Goal: Contribute content

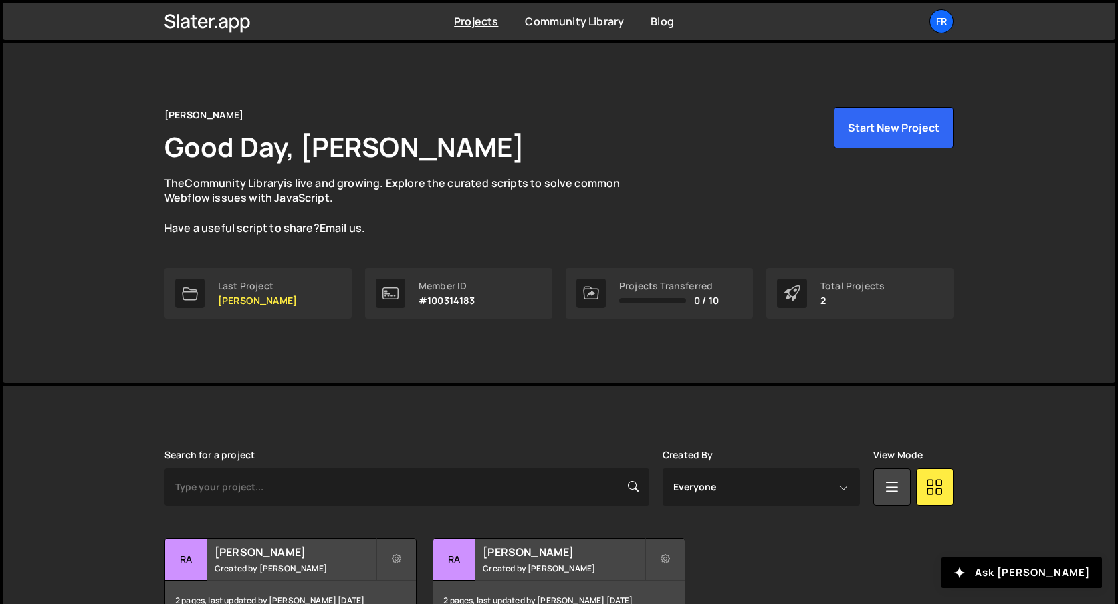
scroll to position [84, 0]
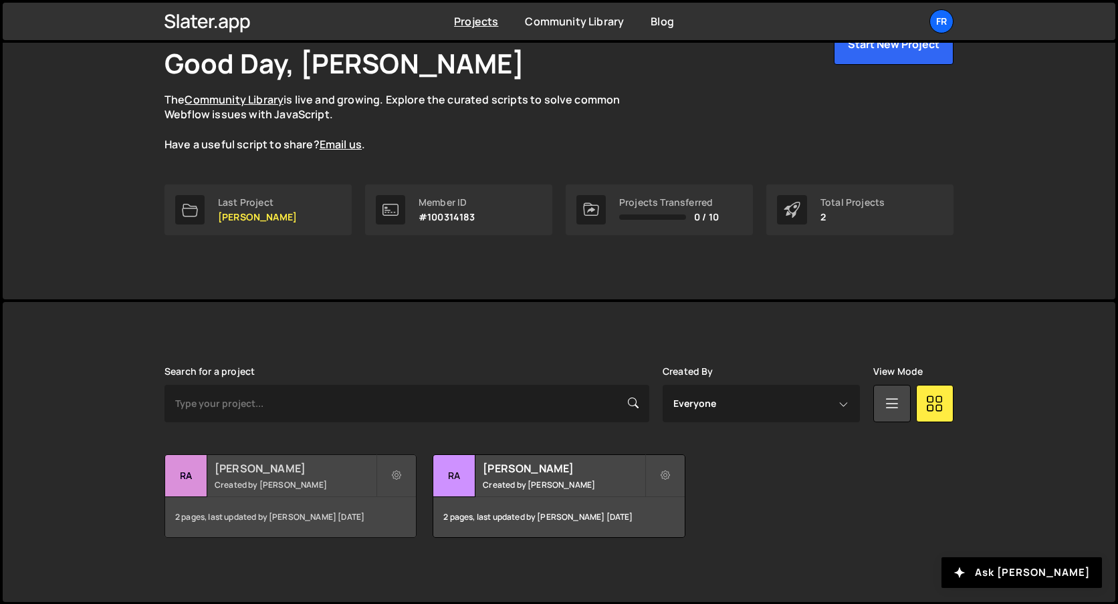
click at [249, 462] on h2 "[PERSON_NAME]" at bounding box center [295, 468] width 161 height 15
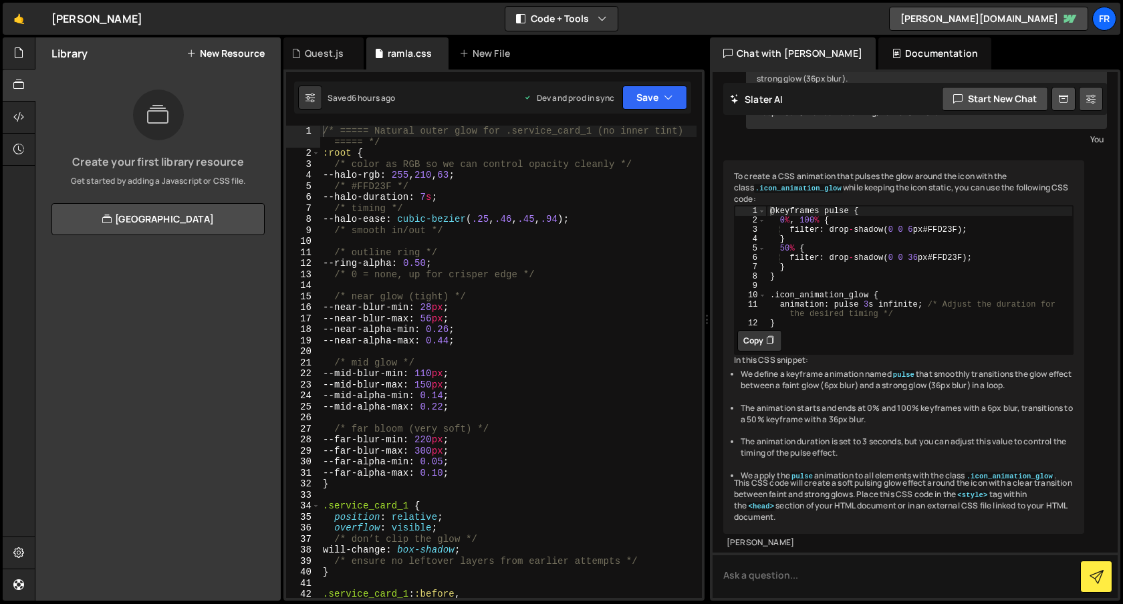
scroll to position [3114, 0]
click at [339, 60] on div "Quest.js" at bounding box center [323, 53] width 80 height 32
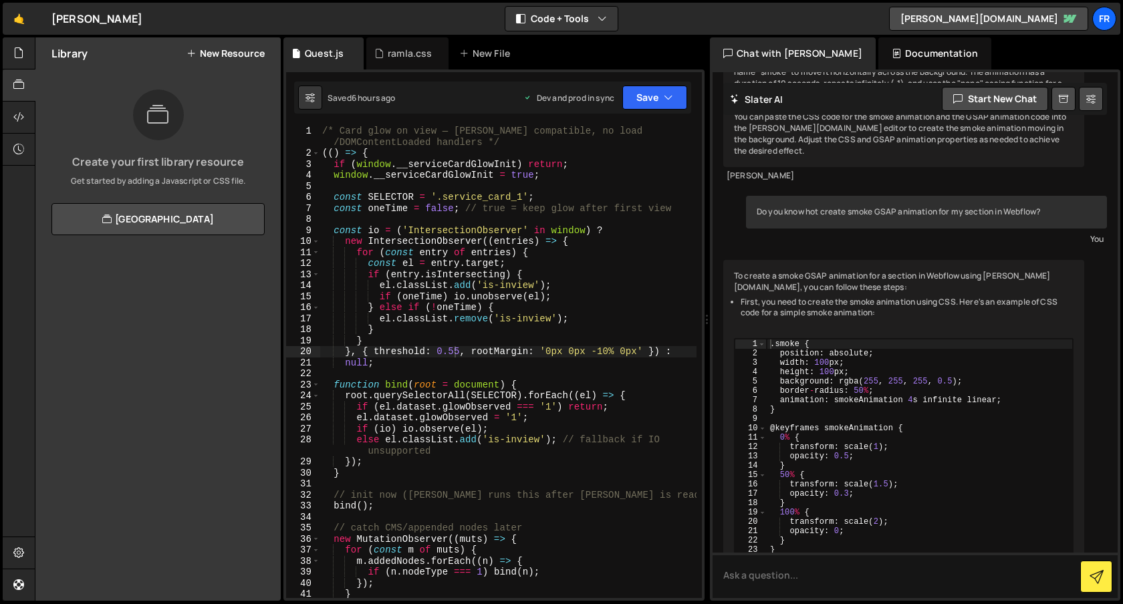
scroll to position [3760, 0]
click at [456, 355] on div "/* Card glow on view — Slater compatible, no load /DOMContentLoaded handlers */…" at bounding box center [508, 384] width 377 height 517
click at [659, 106] on button "Save" at bounding box center [654, 98] width 65 height 24
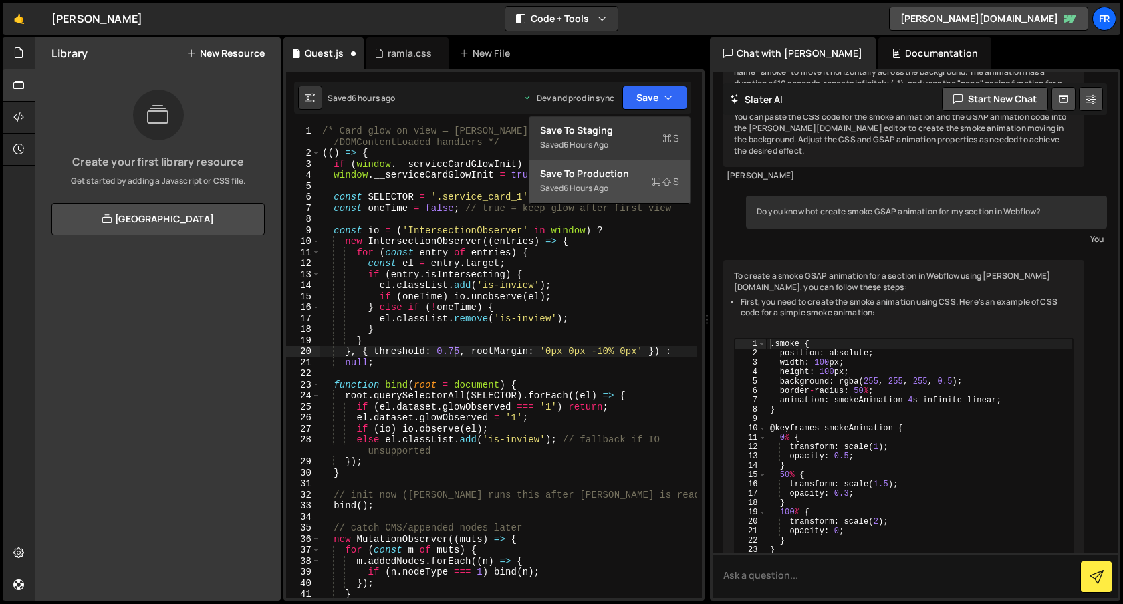
click at [638, 168] on div "Save to Production S" at bounding box center [609, 173] width 139 height 13
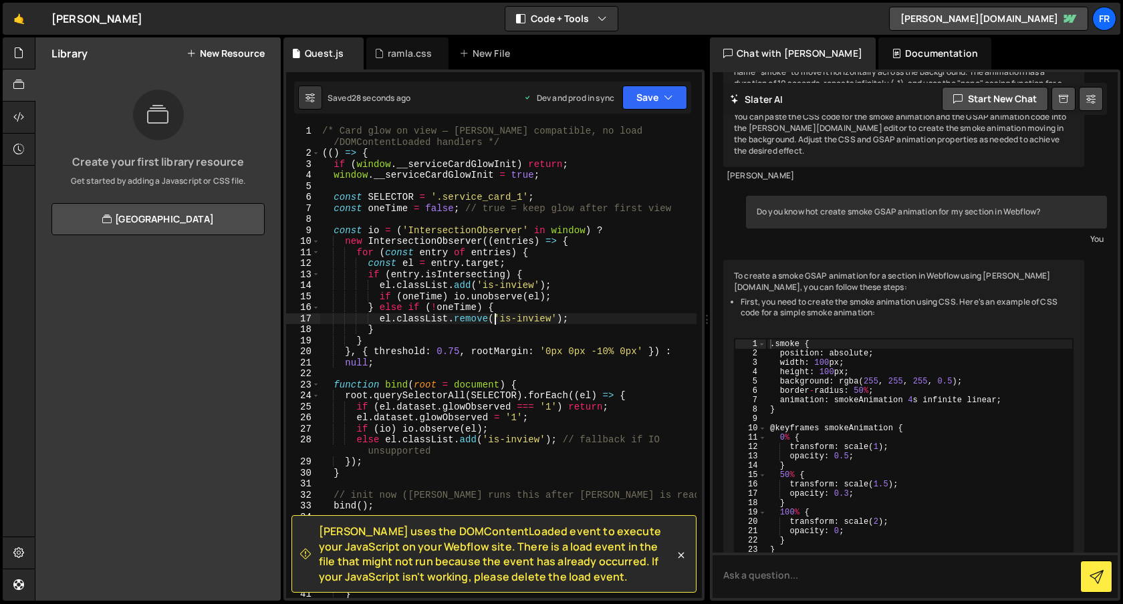
click at [492, 321] on div "/* Card glow on view — Slater compatible, no load /DOMContentLoaded handlers */…" at bounding box center [508, 384] width 377 height 517
click at [457, 348] on div "/* Card glow on view — Slater compatible, no load /DOMContentLoaded handlers */…" at bounding box center [508, 384] width 377 height 517
type textarea "}, { threshold: 0.85, rootMargin: '0px 0px -10% 0px' }) :"
click at [657, 105] on button "Save" at bounding box center [654, 98] width 65 height 24
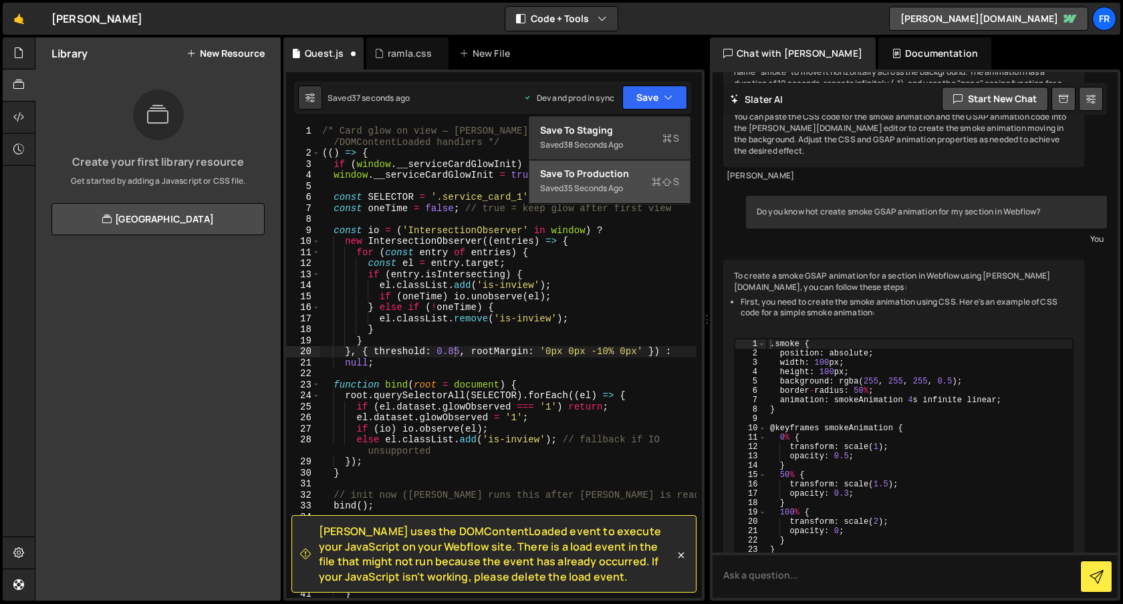
click at [631, 172] on div "Save to Production S" at bounding box center [609, 173] width 139 height 13
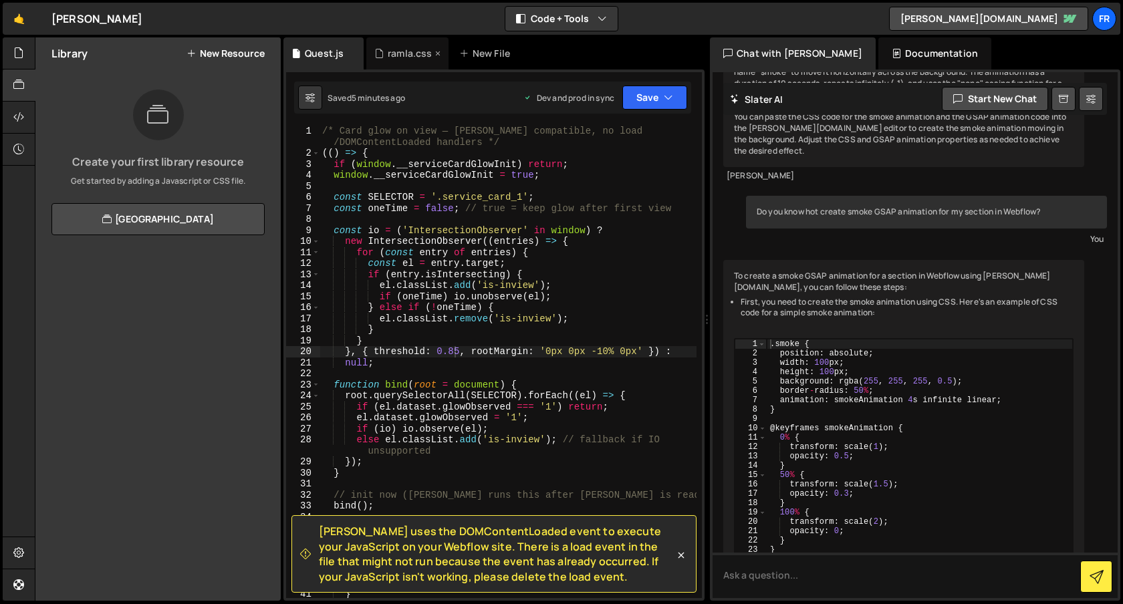
click at [405, 51] on div "ramla.css" at bounding box center [410, 53] width 44 height 13
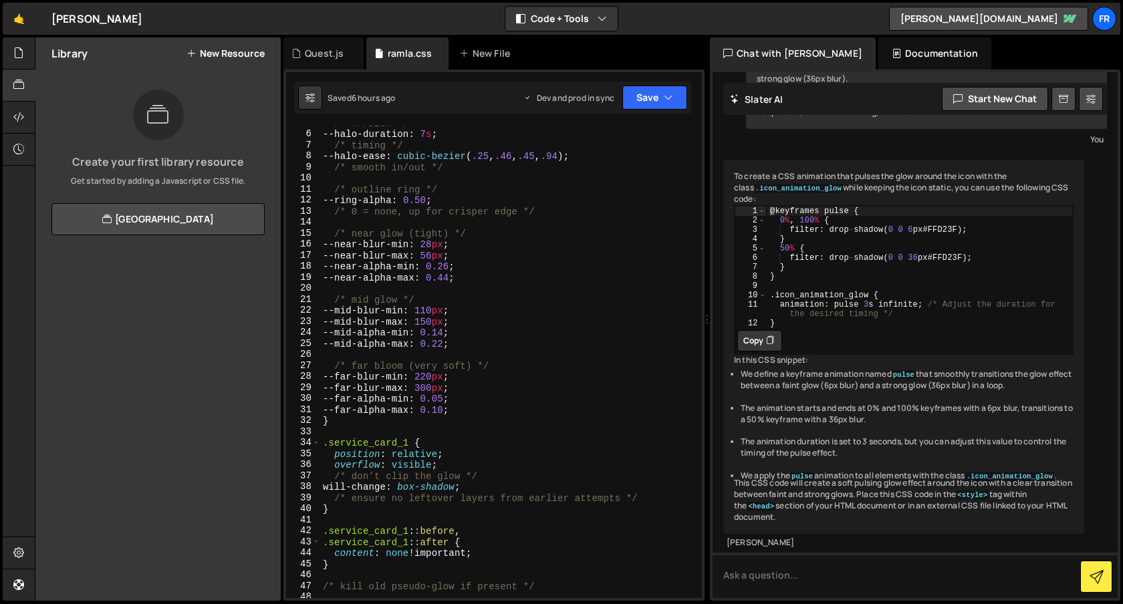
scroll to position [64, 0]
click at [442, 376] on div "/* #FFD23F */ --halo-duration : 7 s ; /* timing */ --halo-ease : cubic-bezier (…" at bounding box center [508, 365] width 376 height 495
click at [440, 374] on div "/* #FFD23F */ --halo-duration : 7 s ; /* timing */ --halo-ease : cubic-bezier (…" at bounding box center [508, 365] width 376 height 495
click at [443, 376] on div "/* #FFD23F */ --halo-duration : 7 s ; /* timing */ --halo-ease : cubic-bezier (…" at bounding box center [508, 365] width 376 height 495
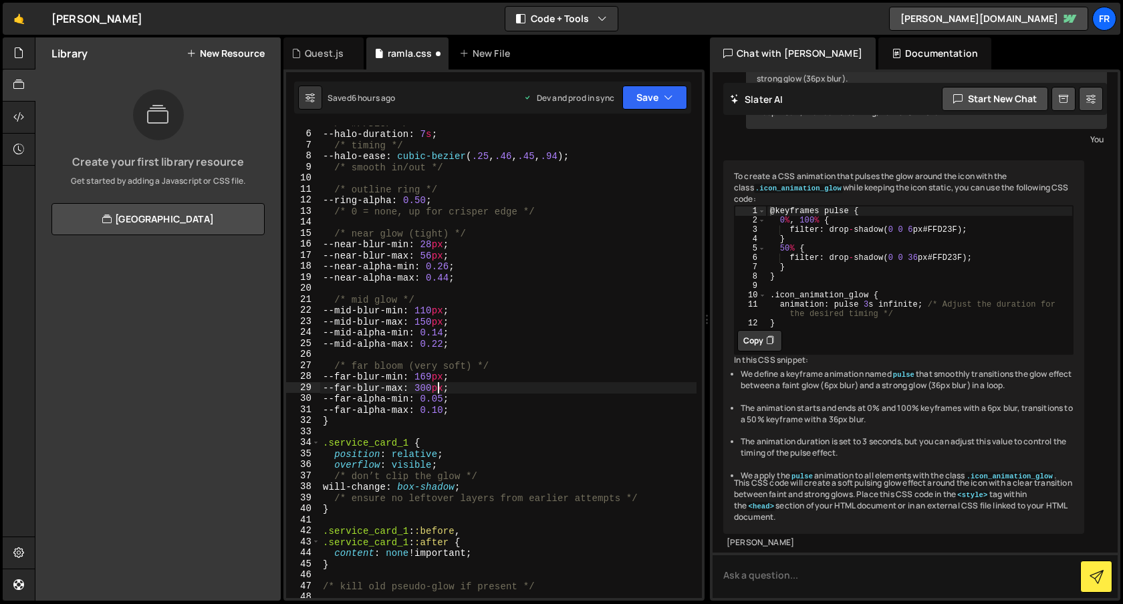
click at [437, 390] on div "/* #FFD23F */ --halo-duration : 7 s ; /* timing */ --halo-ease : cubic-bezier (…" at bounding box center [508, 365] width 376 height 495
click at [440, 377] on div "/* #FFD23F */ --halo-duration : 7 s ; /* timing */ --halo-ease : cubic-bezier (…" at bounding box center [508, 365] width 376 height 495
click at [442, 378] on div "/* #FFD23F */ --halo-duration : 7 s ; /* timing */ --halo-ease : cubic-bezier (…" at bounding box center [508, 365] width 376 height 495
click at [668, 90] on button "Save" at bounding box center [654, 98] width 65 height 24
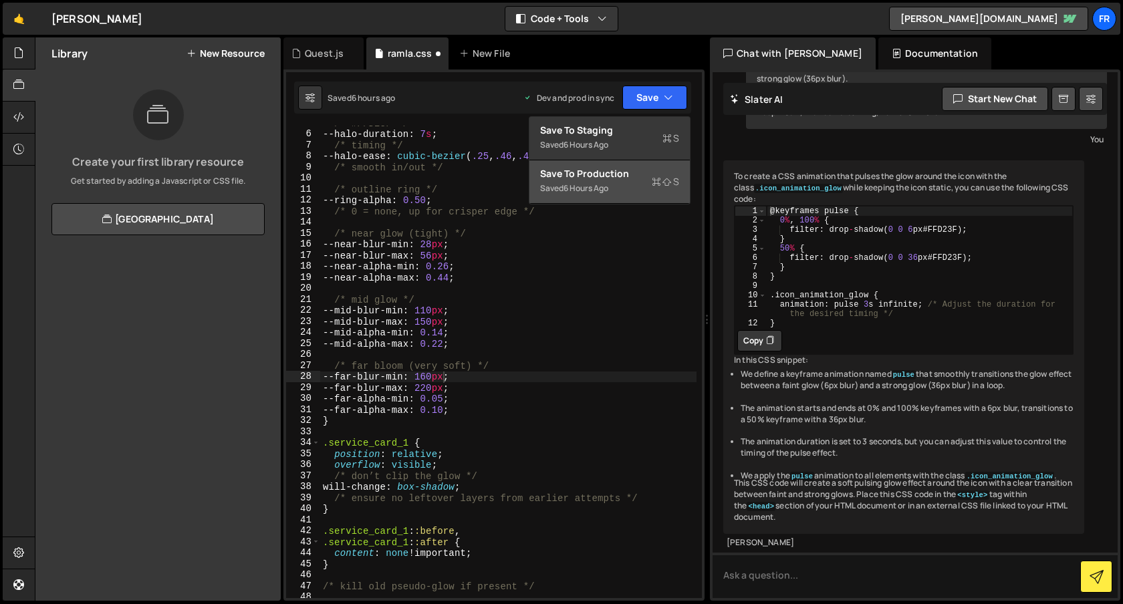
click at [650, 172] on div "Save to Production S" at bounding box center [609, 173] width 139 height 13
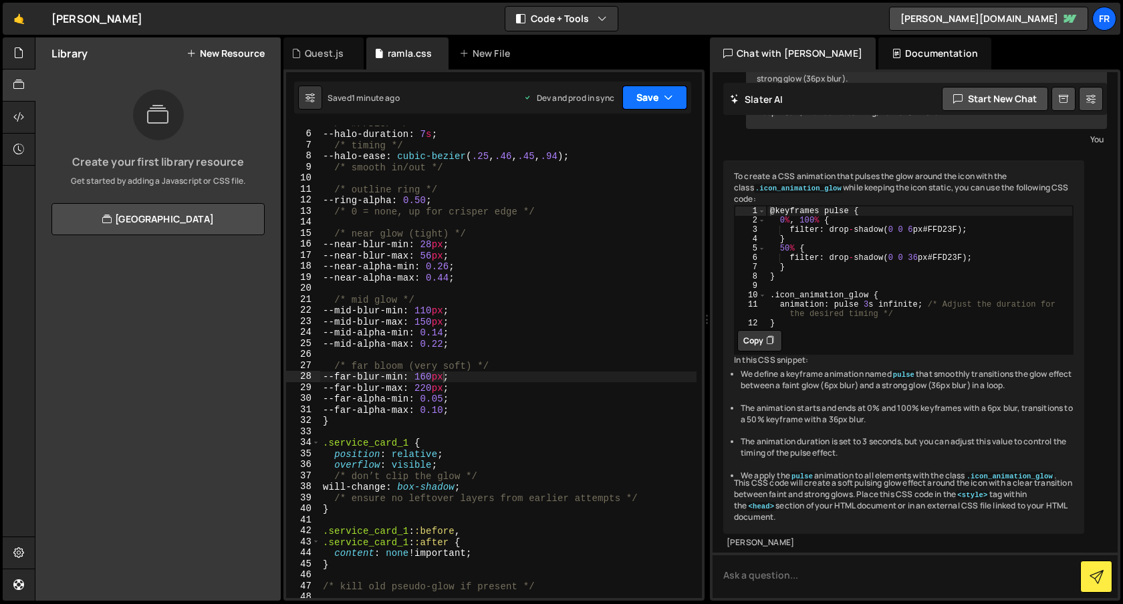
click at [676, 100] on button "Save" at bounding box center [654, 98] width 65 height 24
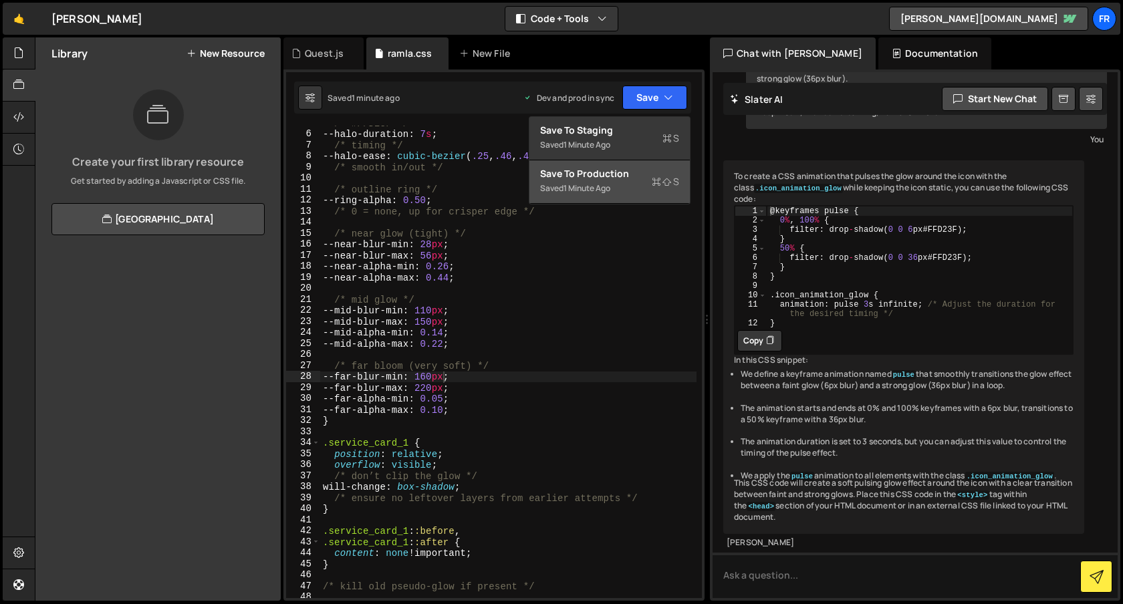
click at [636, 178] on div "Save to Production S" at bounding box center [609, 173] width 139 height 13
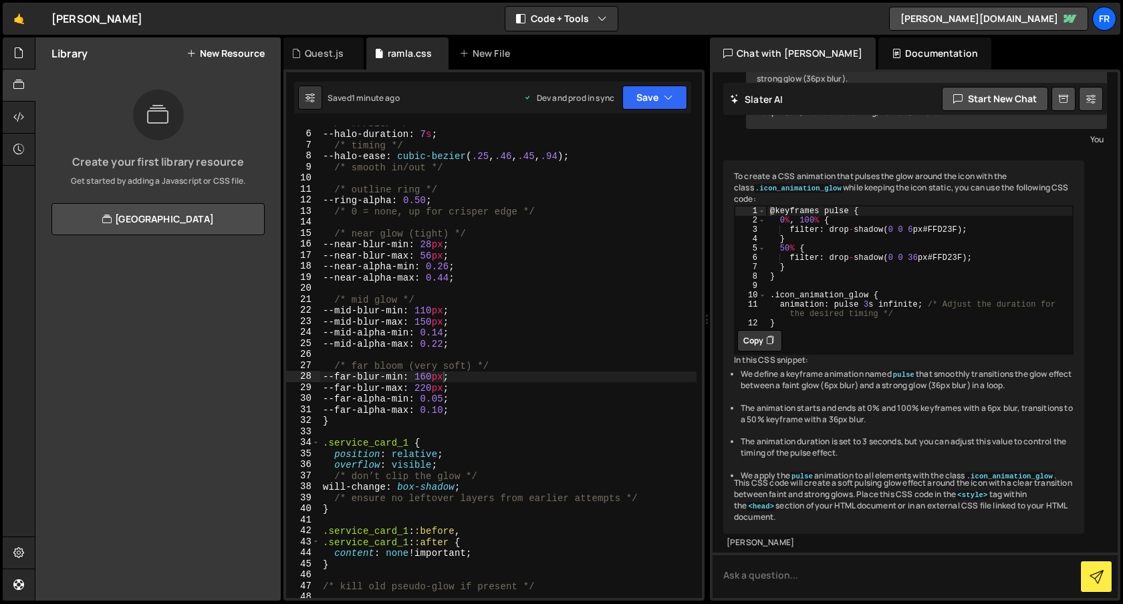
click at [445, 310] on div "/* #FFD23F */ --halo-duration : 7 s ; /* timing */ --halo-ease : cubic-bezier (…" at bounding box center [508, 365] width 376 height 495
click at [440, 310] on div "/* #FFD23F */ --halo-duration : 7 s ; /* timing */ --halo-ease : cubic-bezier (…" at bounding box center [508, 365] width 376 height 495
click at [439, 323] on div "/* #FFD23F */ --halo-duration : 7 s ; /* timing */ --halo-ease : cubic-bezier (…" at bounding box center [508, 365] width 376 height 495
click at [640, 104] on button "Save" at bounding box center [654, 98] width 65 height 24
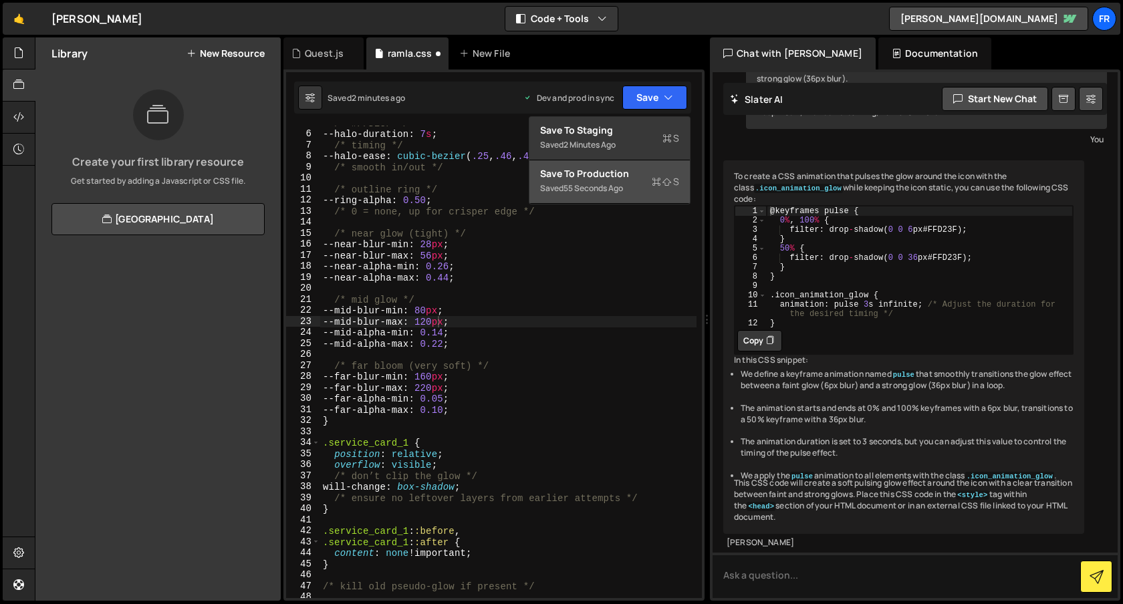
click at [615, 174] on div "Save to Production S" at bounding box center [609, 173] width 139 height 13
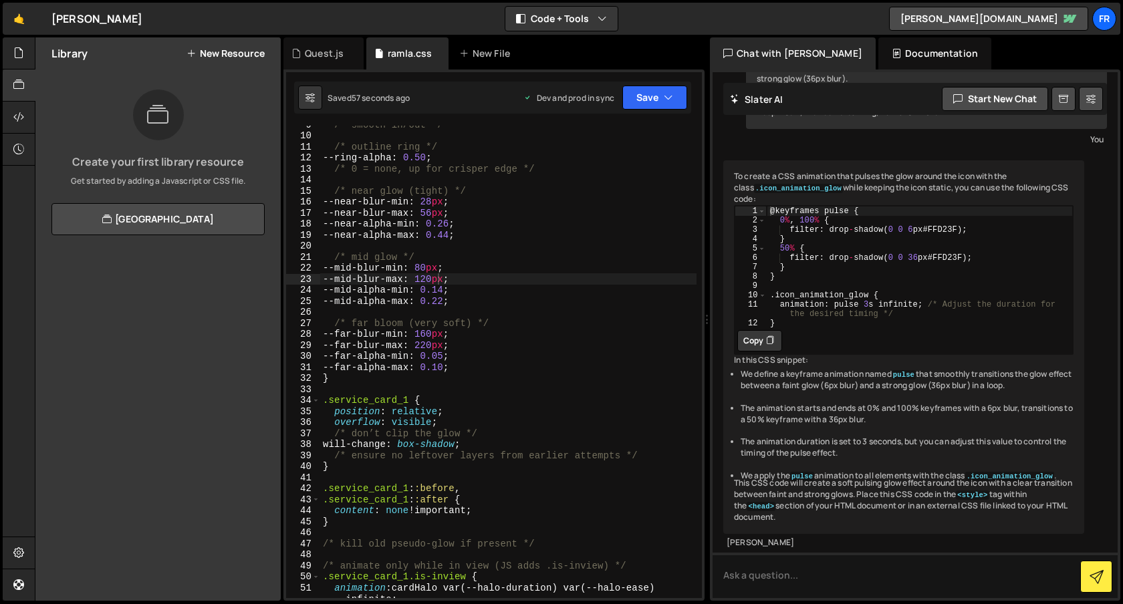
scroll to position [103, 0]
click at [451, 290] on div "/* smooth in/out */ /* outline ring */ --ring-alpha : 0.50 ; /* 0 = none, up fo…" at bounding box center [508, 375] width 376 height 506
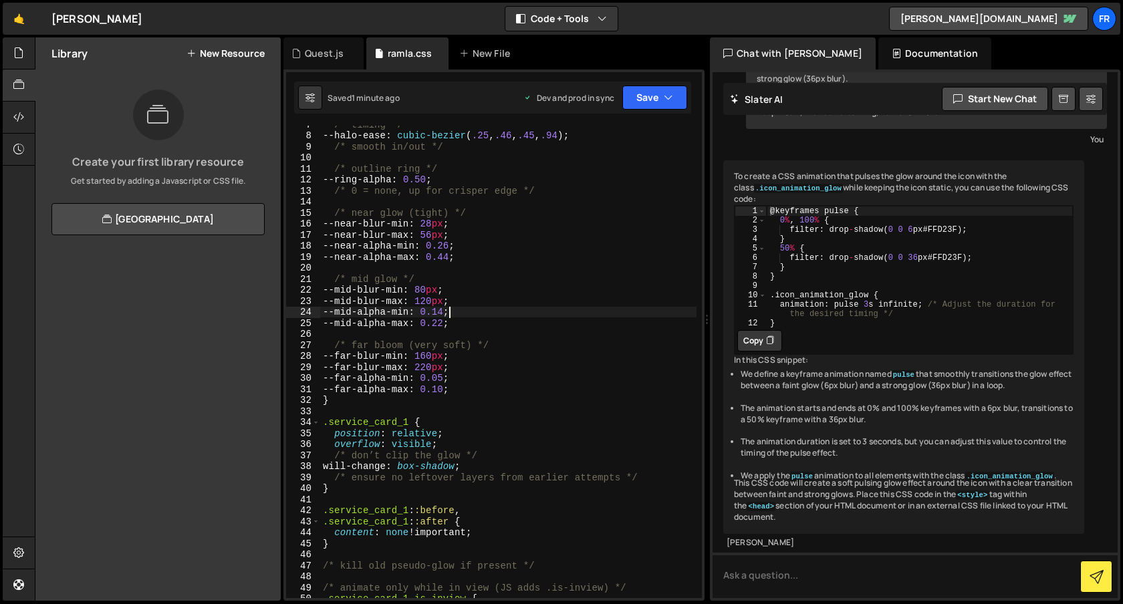
scroll to position [78, 0]
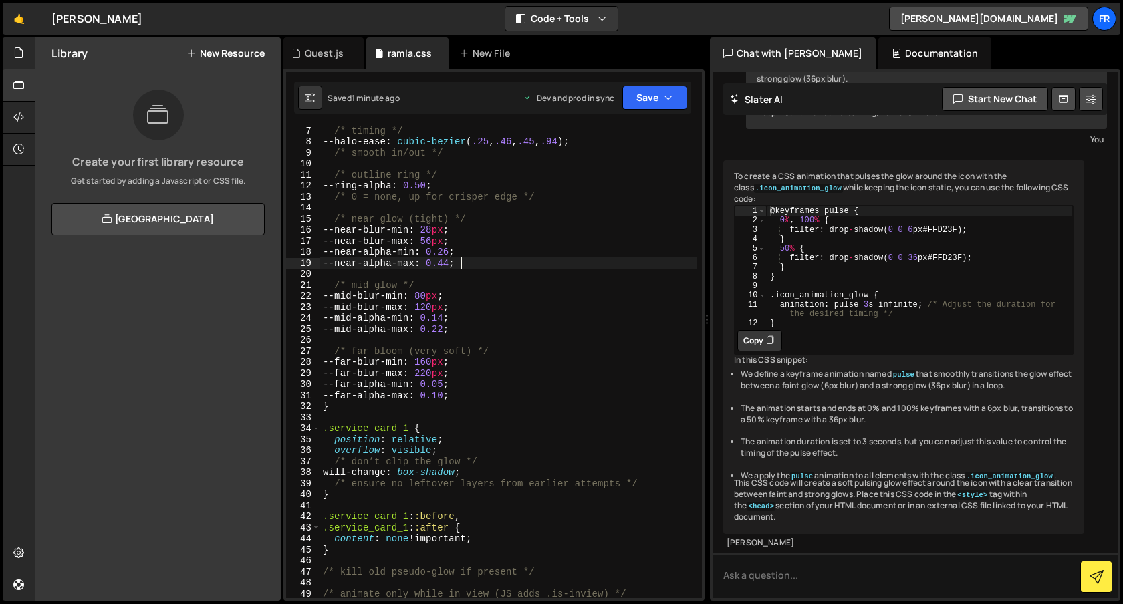
click at [460, 263] on div "/* timing */ --halo-ease : cubic-bezier ( .25 , .46 , .45 , .94 ) ; /* smooth i…" at bounding box center [508, 372] width 376 height 495
click at [662, 92] on button "Save" at bounding box center [654, 98] width 65 height 24
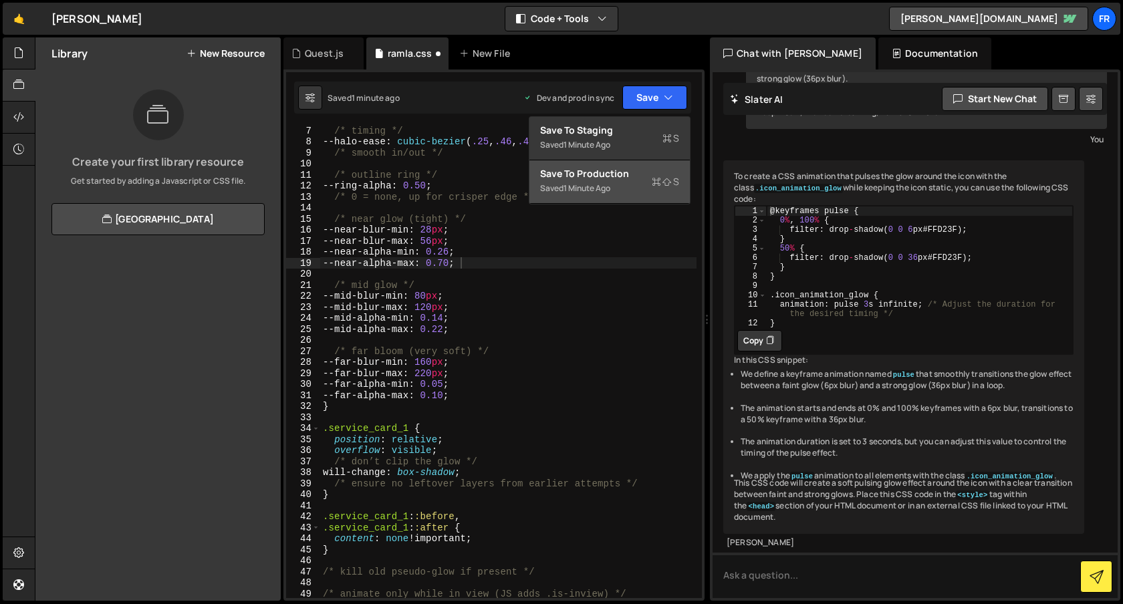
click at [640, 184] on div "Saved 1 minute ago" at bounding box center [609, 188] width 139 height 16
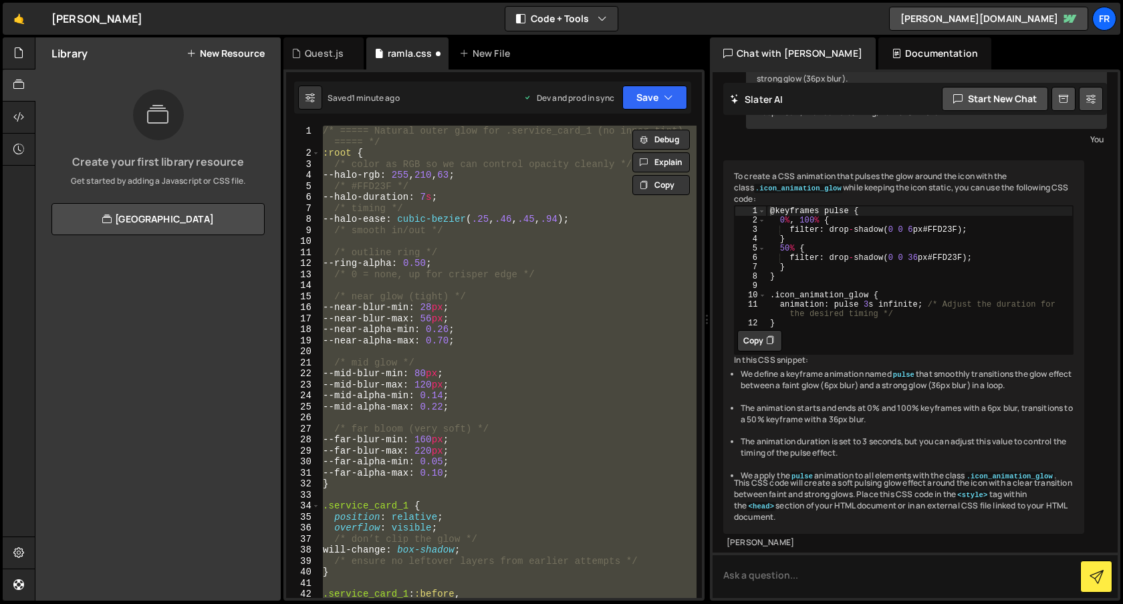
scroll to position [0, 0]
click at [472, 197] on div "/* ===== Natural outer glow for .service_card_1 (no inner tint) ===== */ :root …" at bounding box center [508, 362] width 376 height 473
click at [474, 196] on div "/* ===== Natural outer glow for .service_card_1 (no inner tint) ===== */ :root …" at bounding box center [508, 362] width 376 height 473
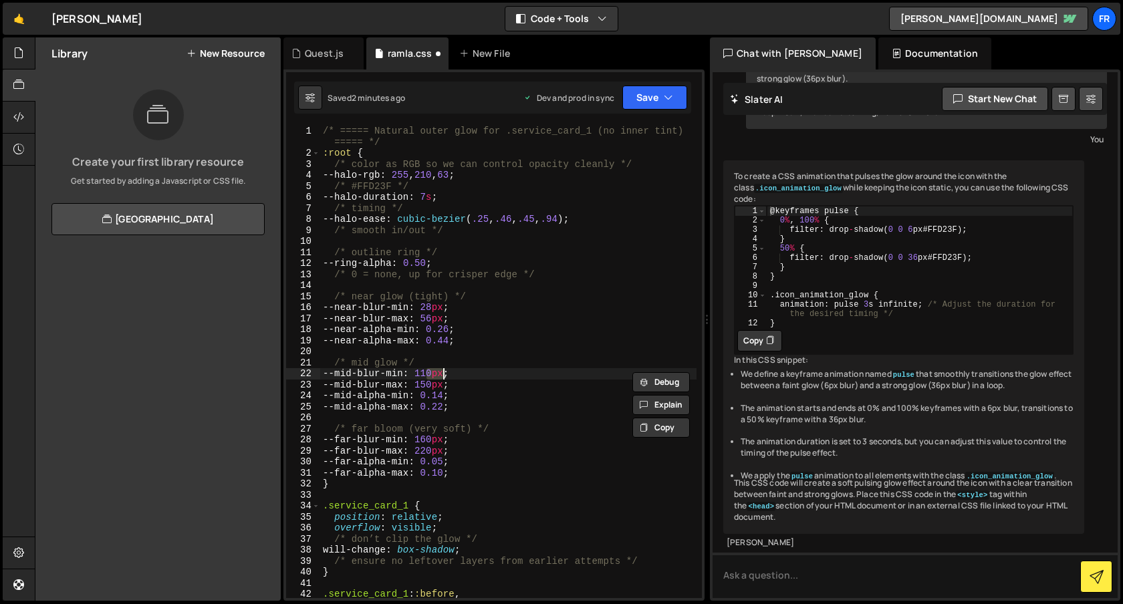
type textarea "}"
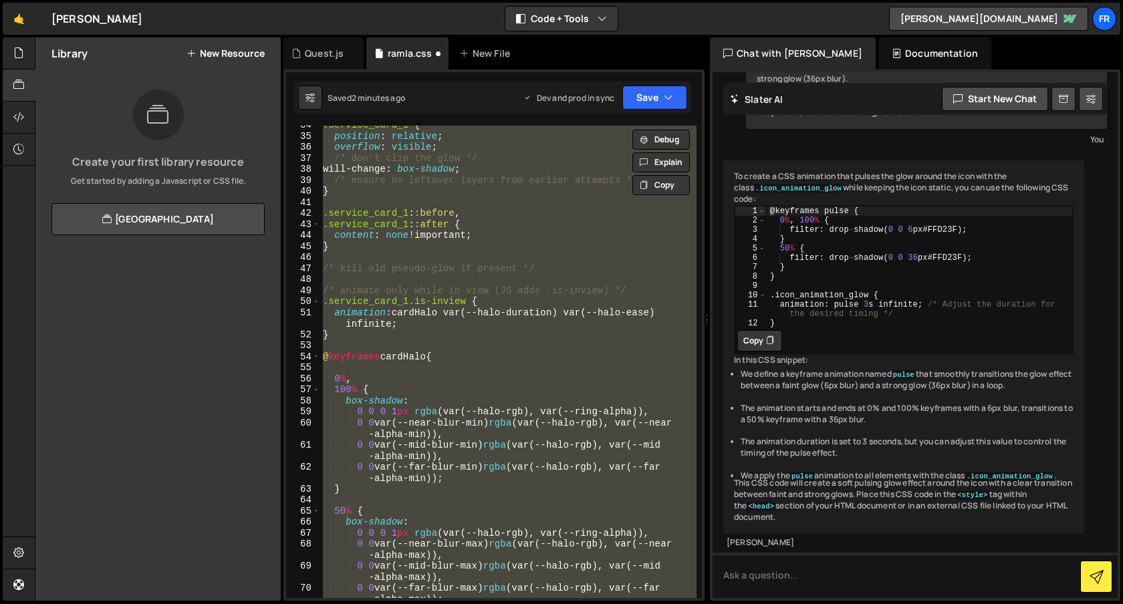
scroll to position [219, 0]
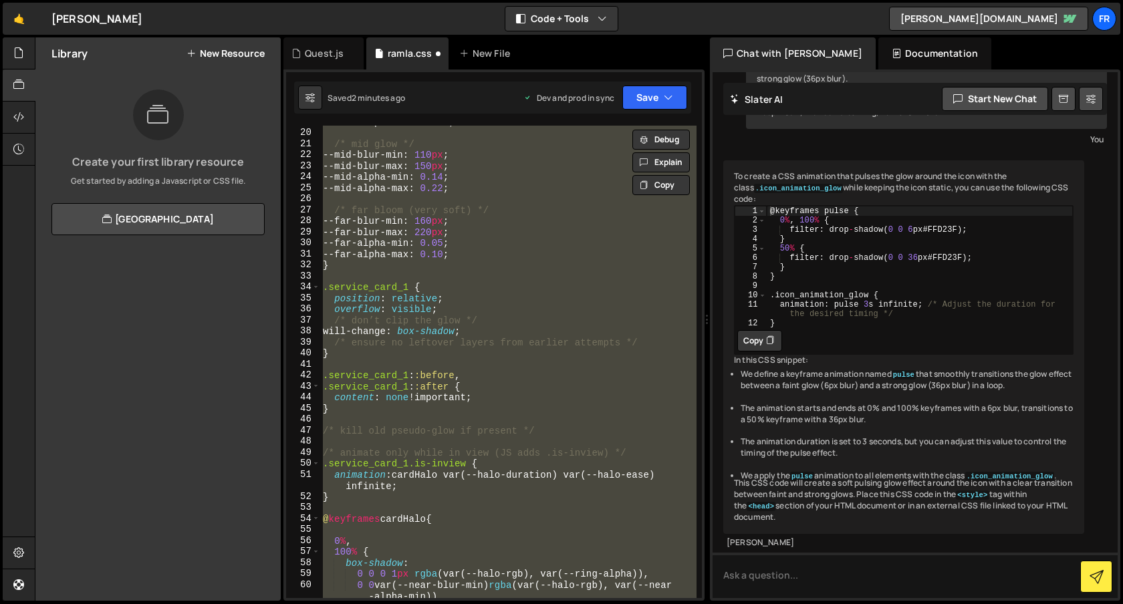
click at [475, 196] on div "--near-alpha-max : 0.44 ; /* mid glow */ --mid-blur-min : 110 px ; --mid-blur-m…" at bounding box center [508, 362] width 376 height 473
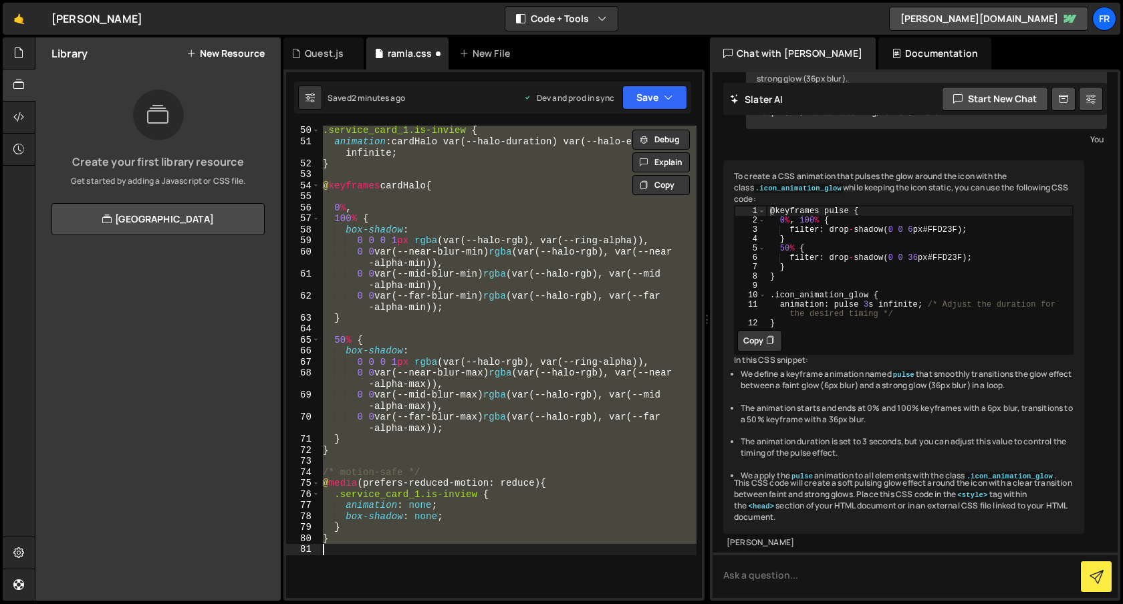
scroll to position [428, 0]
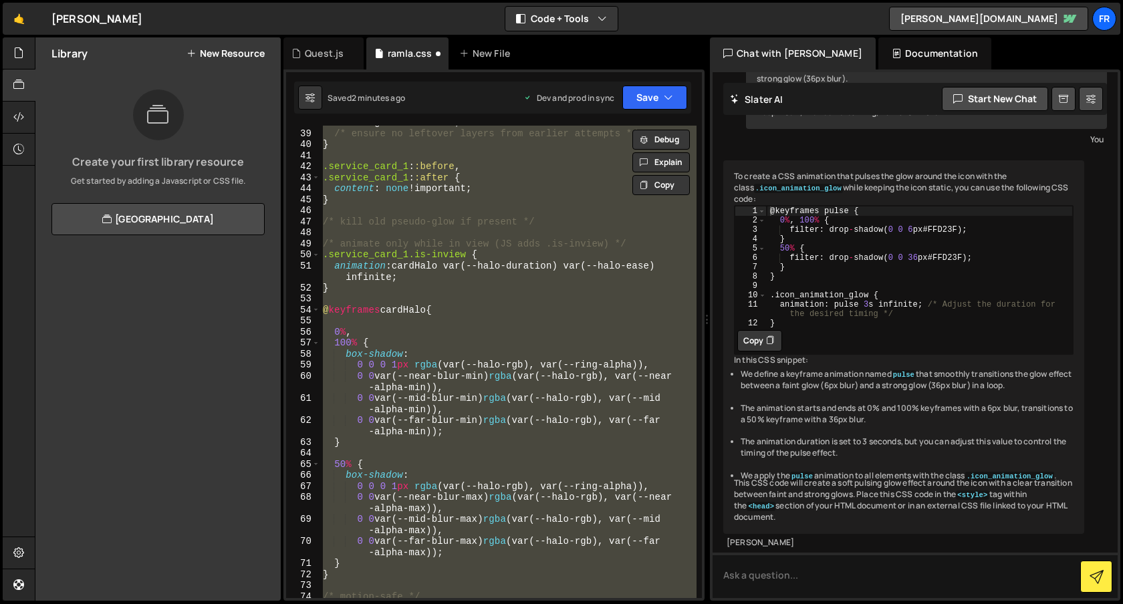
click at [475, 196] on div "will-change : box-shadow ; /* ensure no leftover layers from earlier attempts *…" at bounding box center [508, 362] width 376 height 473
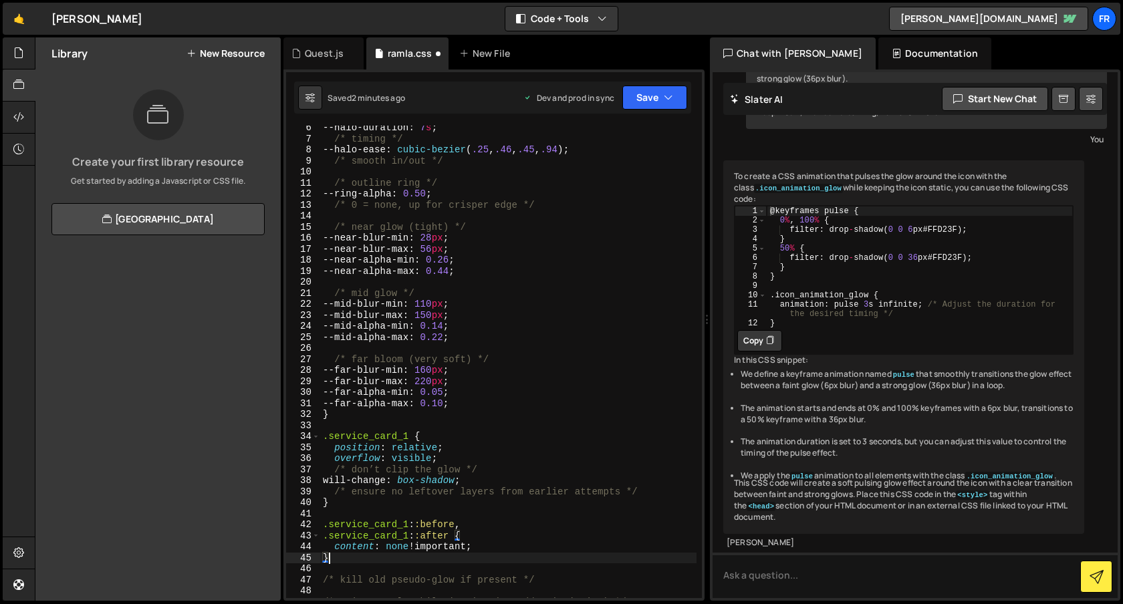
scroll to position [69, 0]
click at [648, 104] on button "Save" at bounding box center [654, 98] width 65 height 24
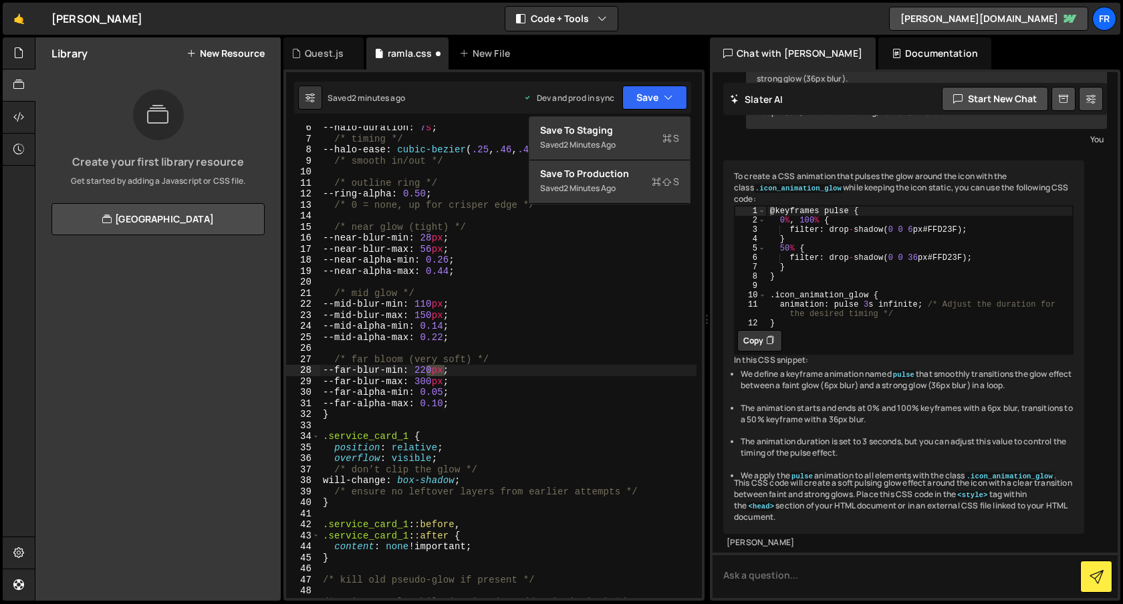
type textarea ".service_card_1 {"
click at [552, 441] on div "--halo-duration : 7 s ; /* timing */ --halo-ease : cubic-bezier ( .25 , .46 , .…" at bounding box center [508, 369] width 376 height 495
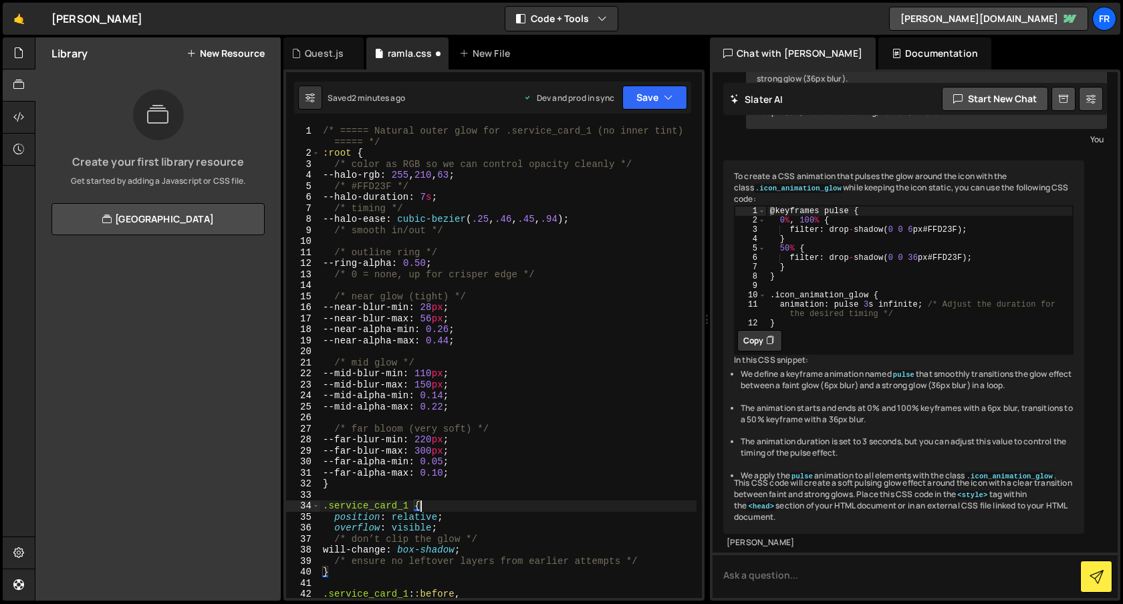
scroll to position [0, 0]
click at [650, 102] on button "Save" at bounding box center [654, 98] width 65 height 24
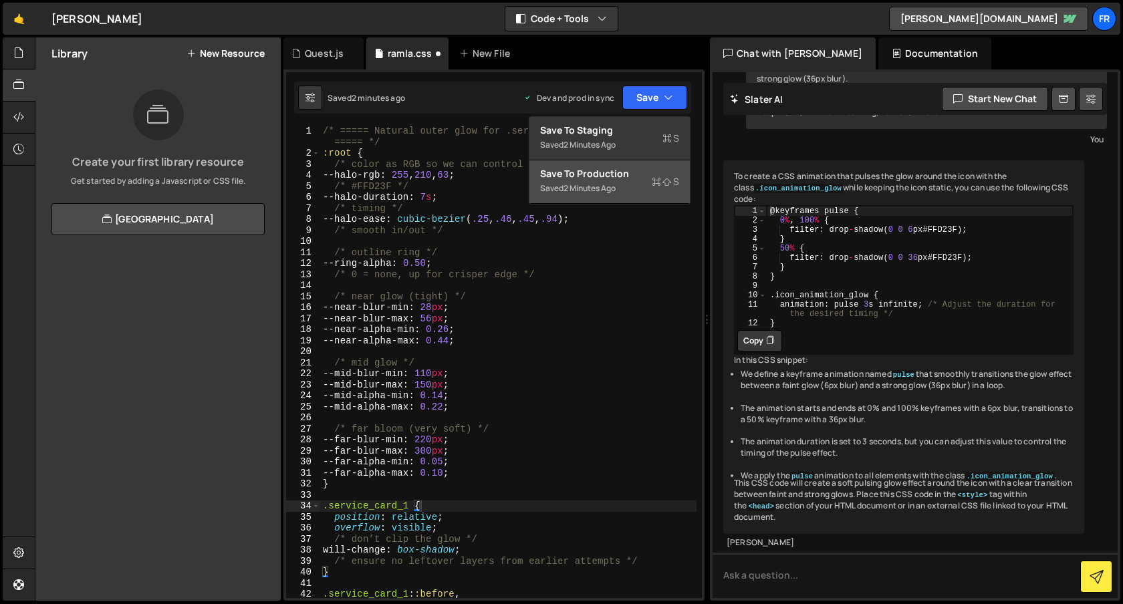
click at [615, 197] on button "Save to Production S Saved 2 minutes ago" at bounding box center [609, 181] width 160 height 43
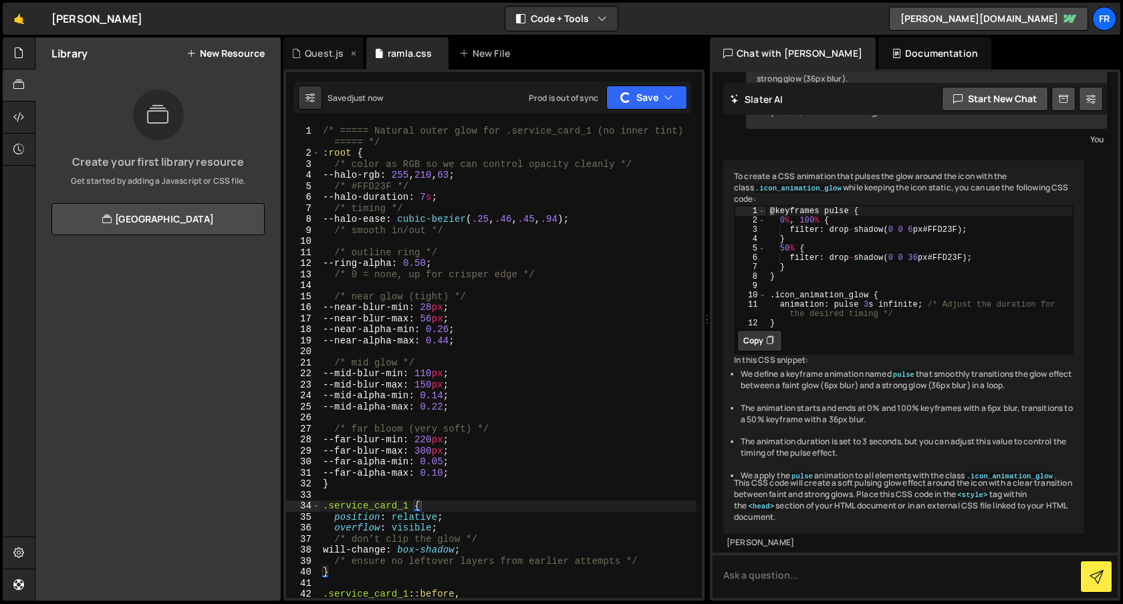
click at [320, 51] on div "Quest.js" at bounding box center [324, 53] width 39 height 13
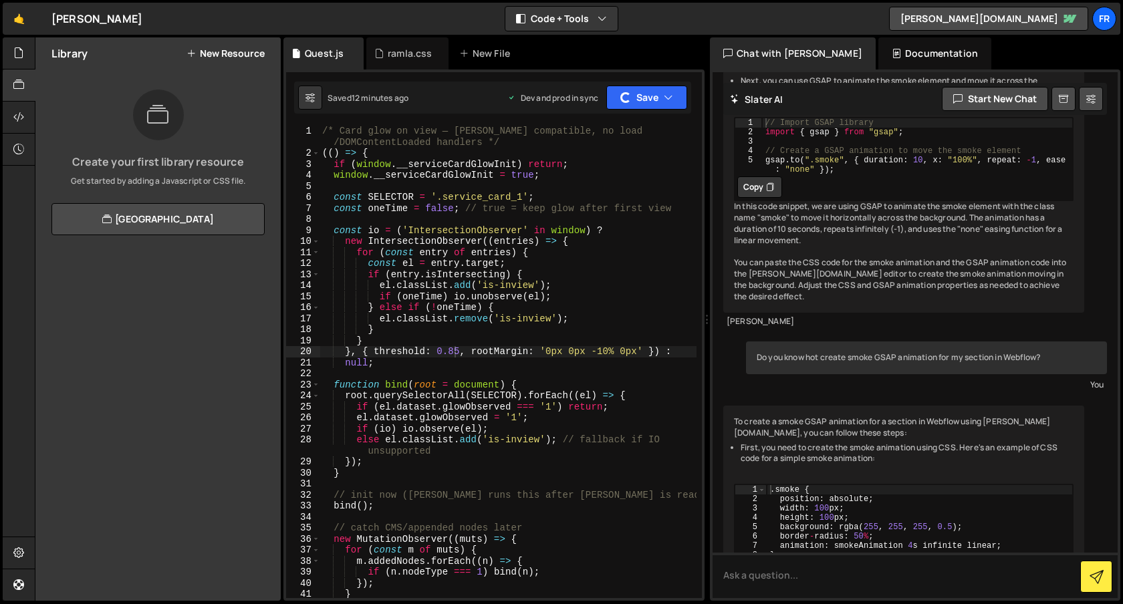
scroll to position [3760, 0]
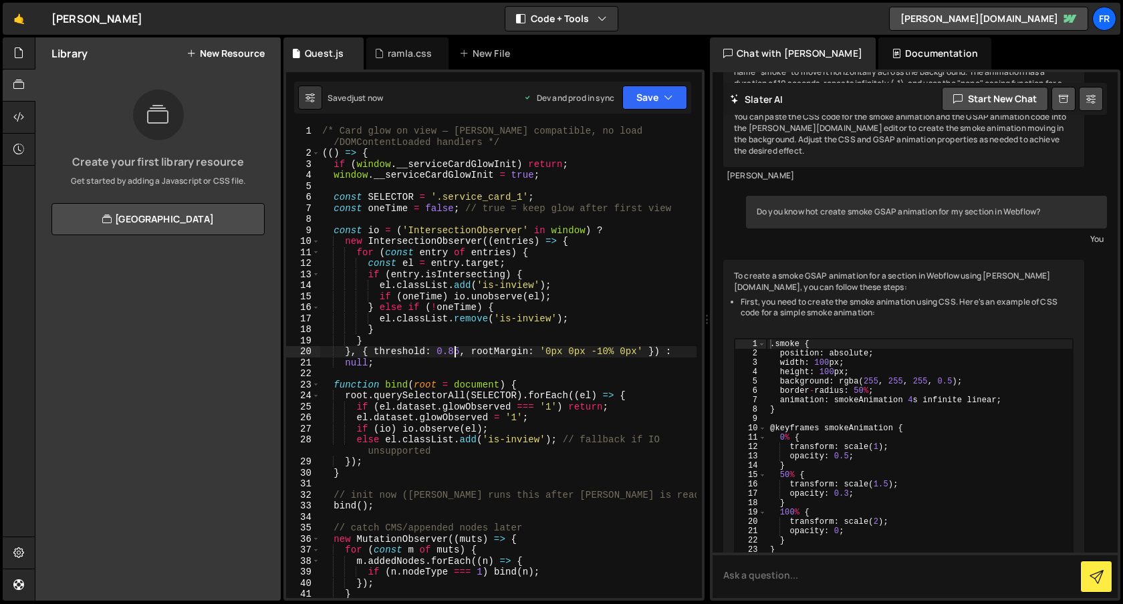
click at [455, 350] on div "/* Card glow on view — Slater compatible, no load /DOMContentLoaded handlers */…" at bounding box center [508, 384] width 377 height 517
type textarea "}, { threshold: 0.75, rootMargin: '0px 0px -10% 0px' }) :"
click at [662, 82] on div "Saved just now Dev and prod in sync Upgrade to Edit Save Save to Staging S Save…" at bounding box center [492, 98] width 397 height 32
click at [652, 91] on button "Save" at bounding box center [654, 98] width 65 height 24
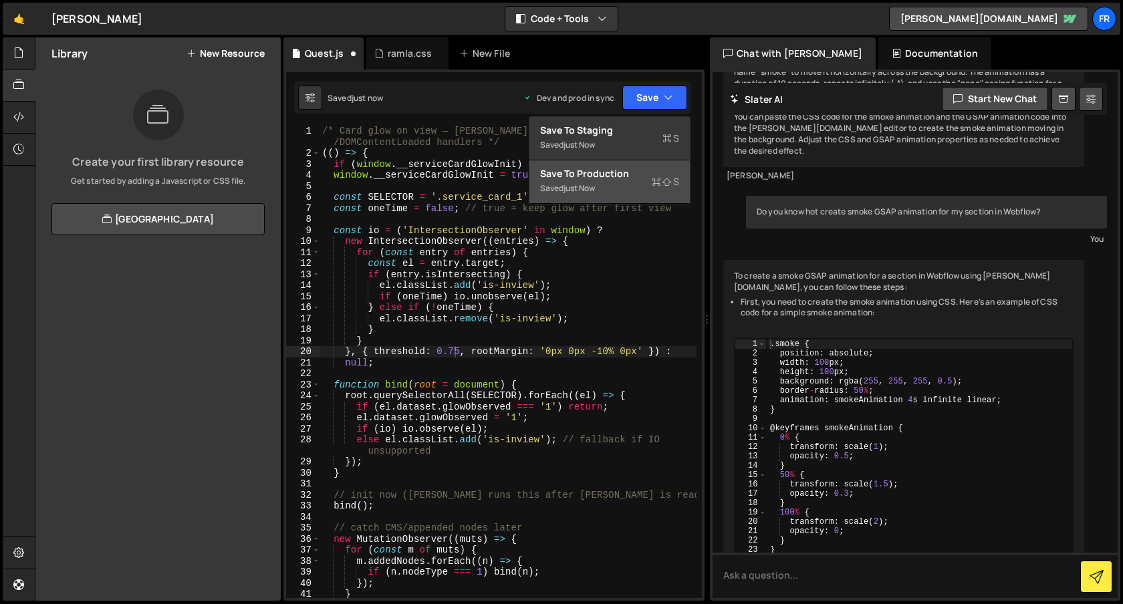
click at [608, 192] on div "Saved just now" at bounding box center [609, 188] width 139 height 16
